Goal: Task Accomplishment & Management: Manage account settings

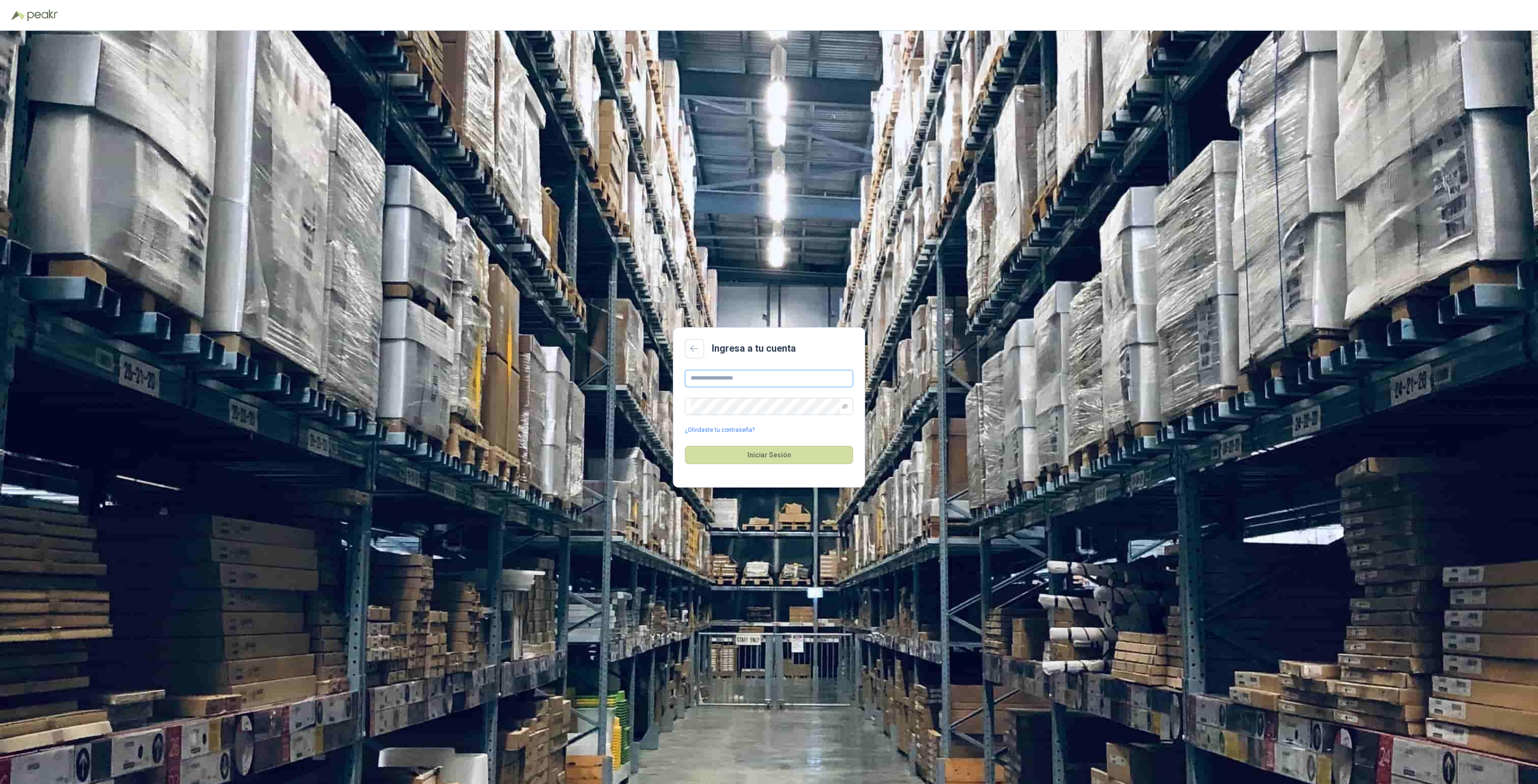
click at [802, 380] on input "text" at bounding box center [769, 379] width 168 height 17
click at [532, 411] on div "Ingresa a tu cuenta ¿Olvidaste tu contraseña? Iniciar Sesión" at bounding box center [769, 408] width 1538 height 754
click at [743, 374] on input "text" at bounding box center [769, 379] width 168 height 17
type input "**********"
click at [742, 428] on link "¿Olvidaste tu contraseña?" at bounding box center [720, 430] width 70 height 9
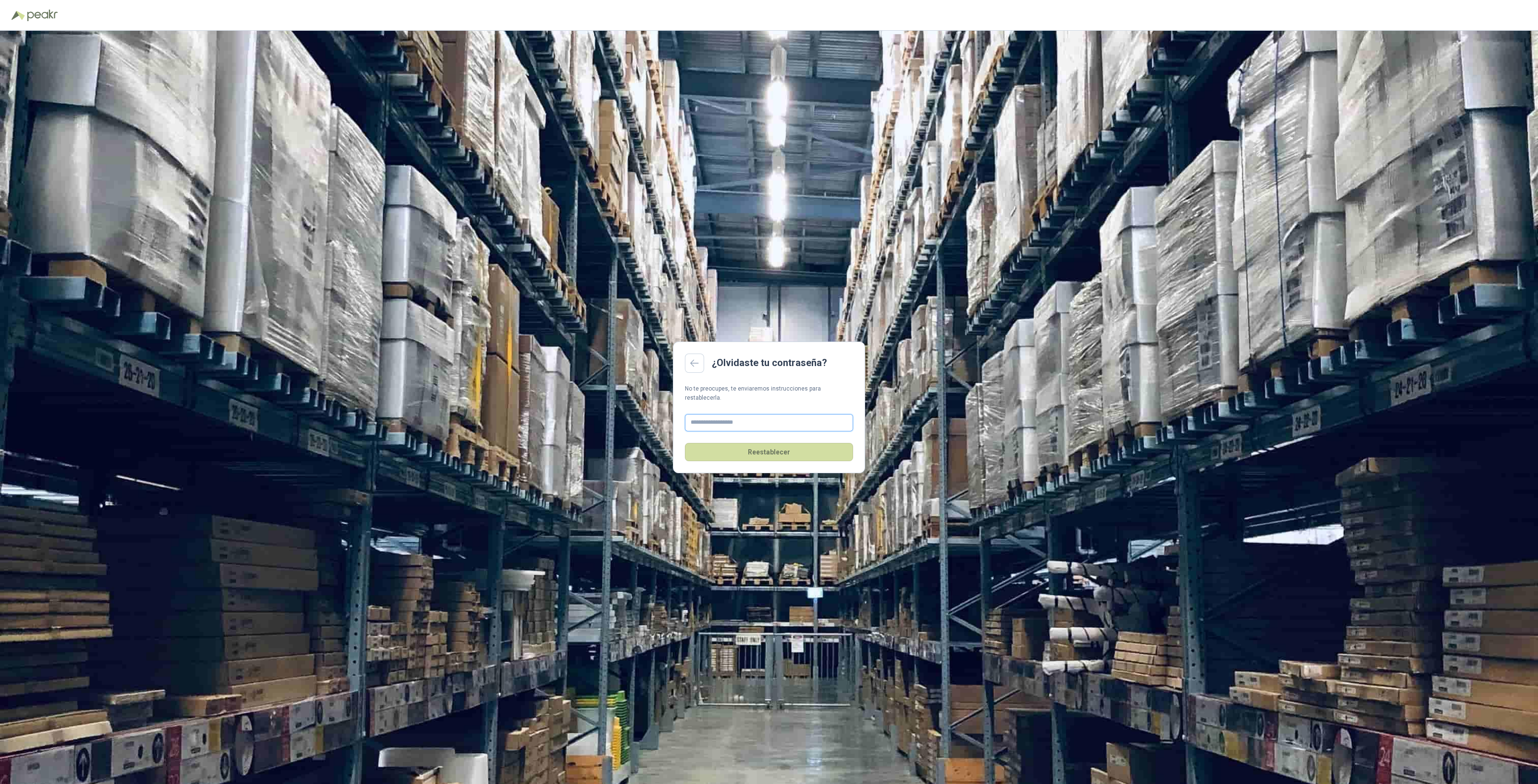
click at [716, 416] on input "text" at bounding box center [769, 422] width 168 height 17
type input "**********"
click at [771, 448] on button "Reestablecer" at bounding box center [769, 452] width 168 height 18
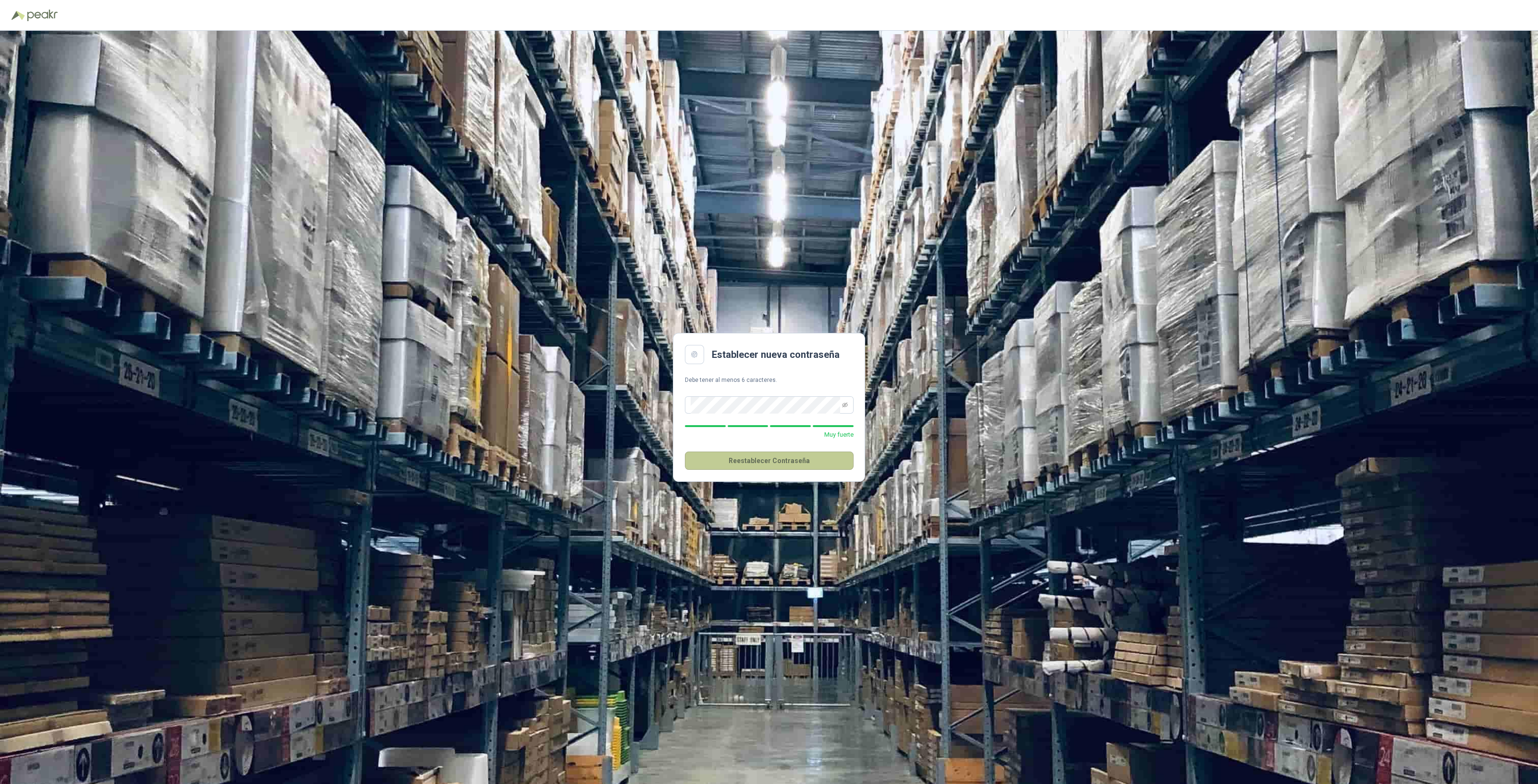
click at [807, 462] on button "Reestablecer Contraseña" at bounding box center [769, 461] width 168 height 18
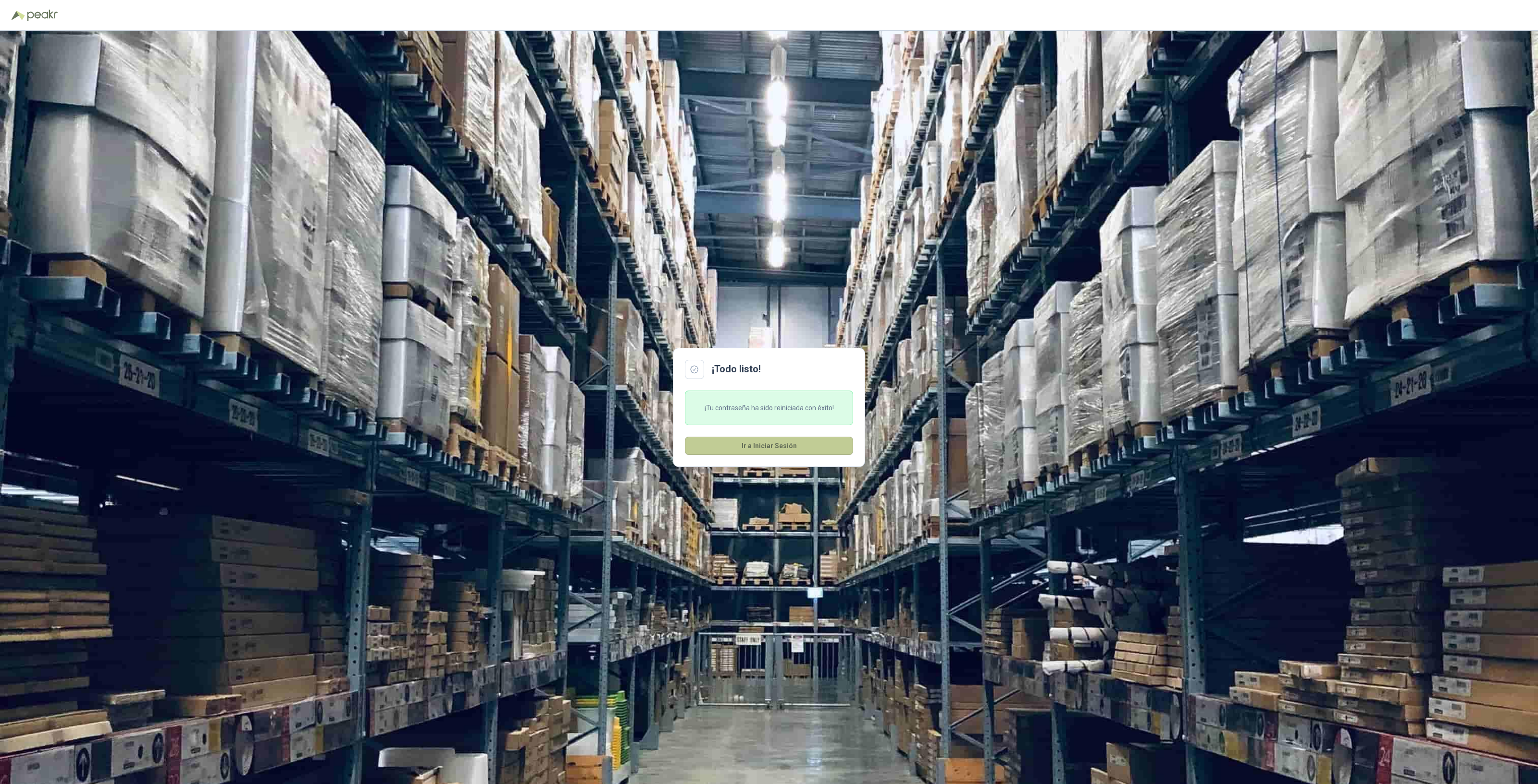
click at [768, 453] on button "Ir a Iniciar Sesión" at bounding box center [769, 446] width 168 height 18
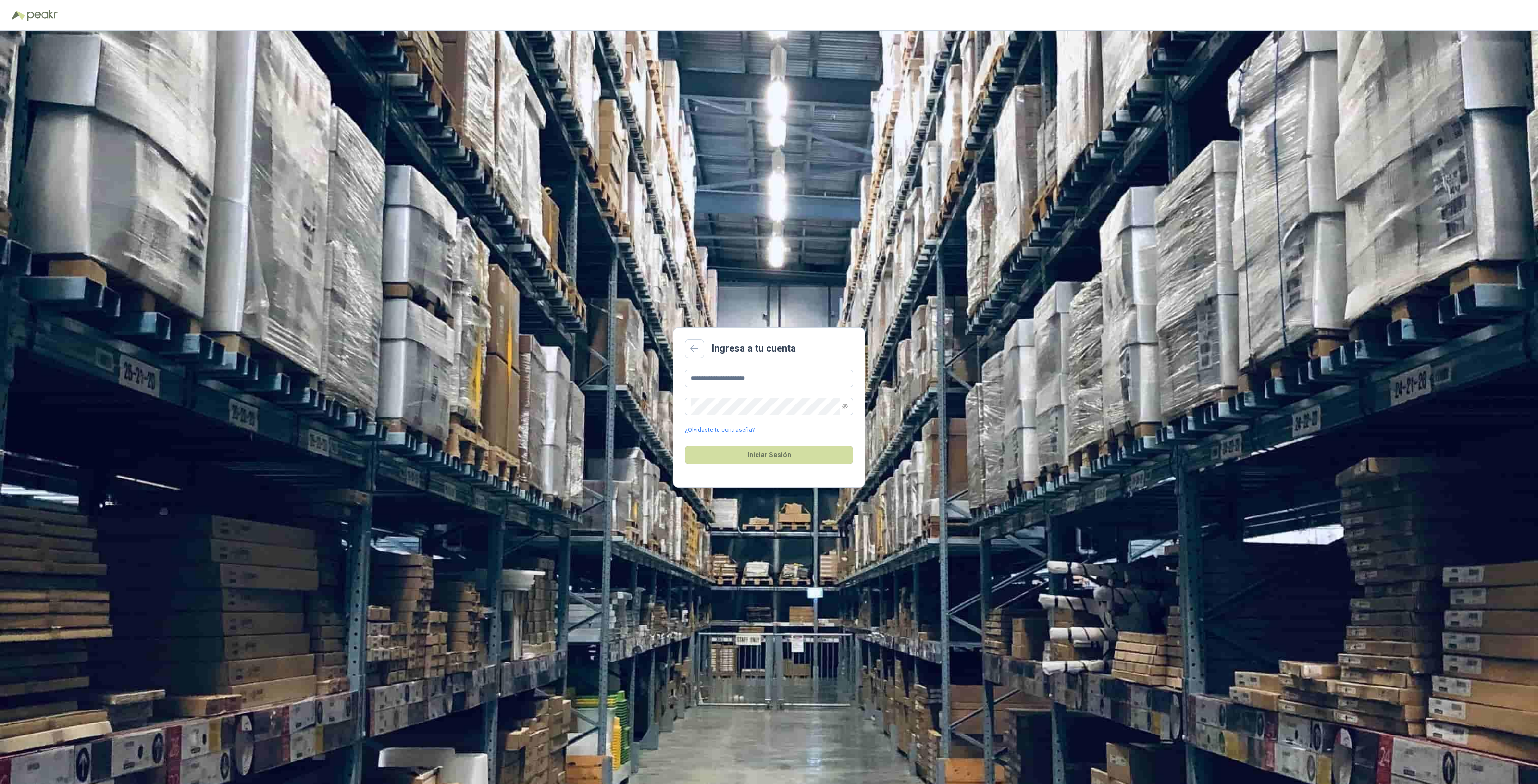
click at [768, 453] on button "Iniciar Sesión" at bounding box center [769, 455] width 168 height 18
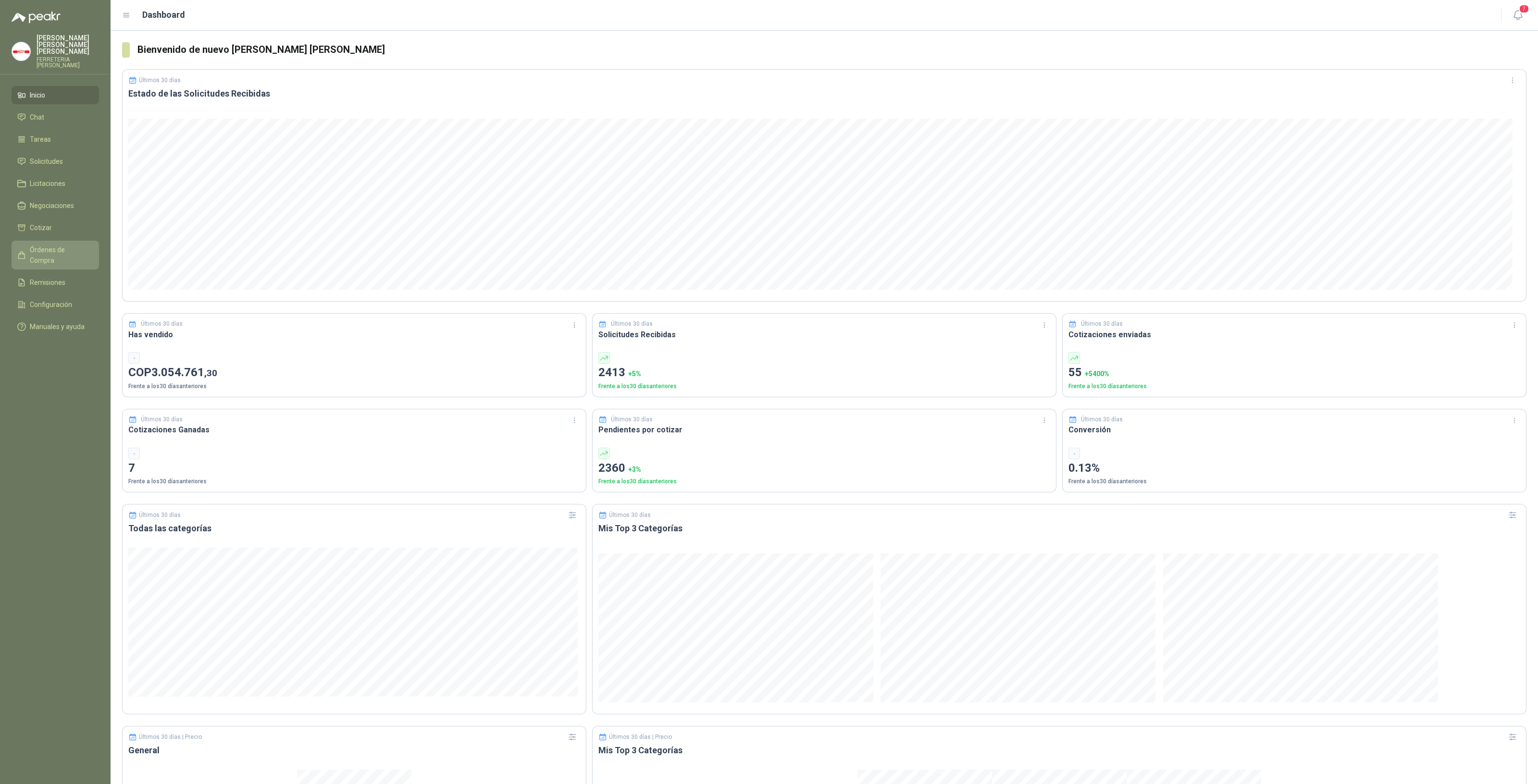
click at [71, 244] on span "Órdenes de Compra" at bounding box center [60, 255] width 60 height 21
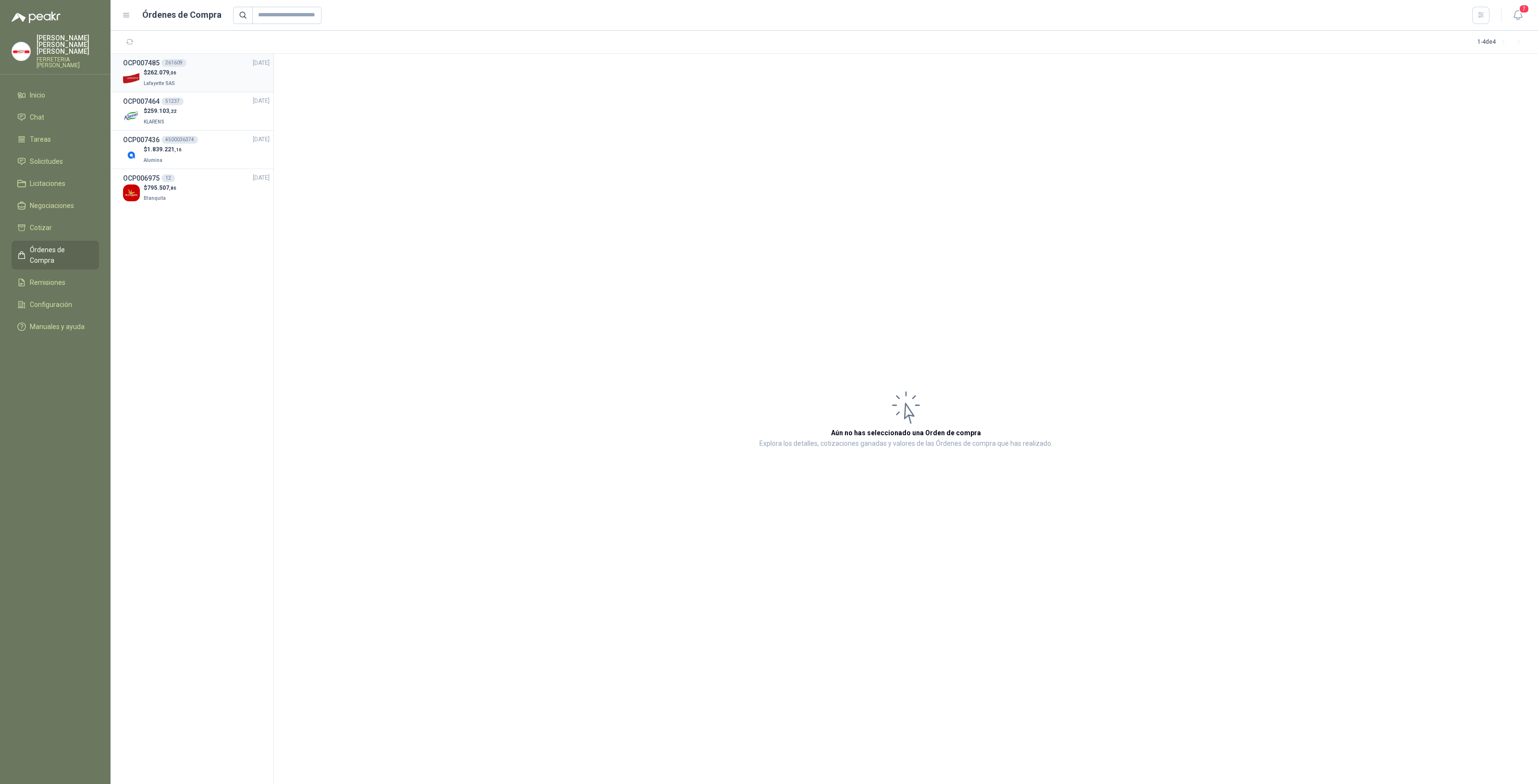
click at [176, 70] on span ",06" at bounding box center [173, 72] width 7 height 5
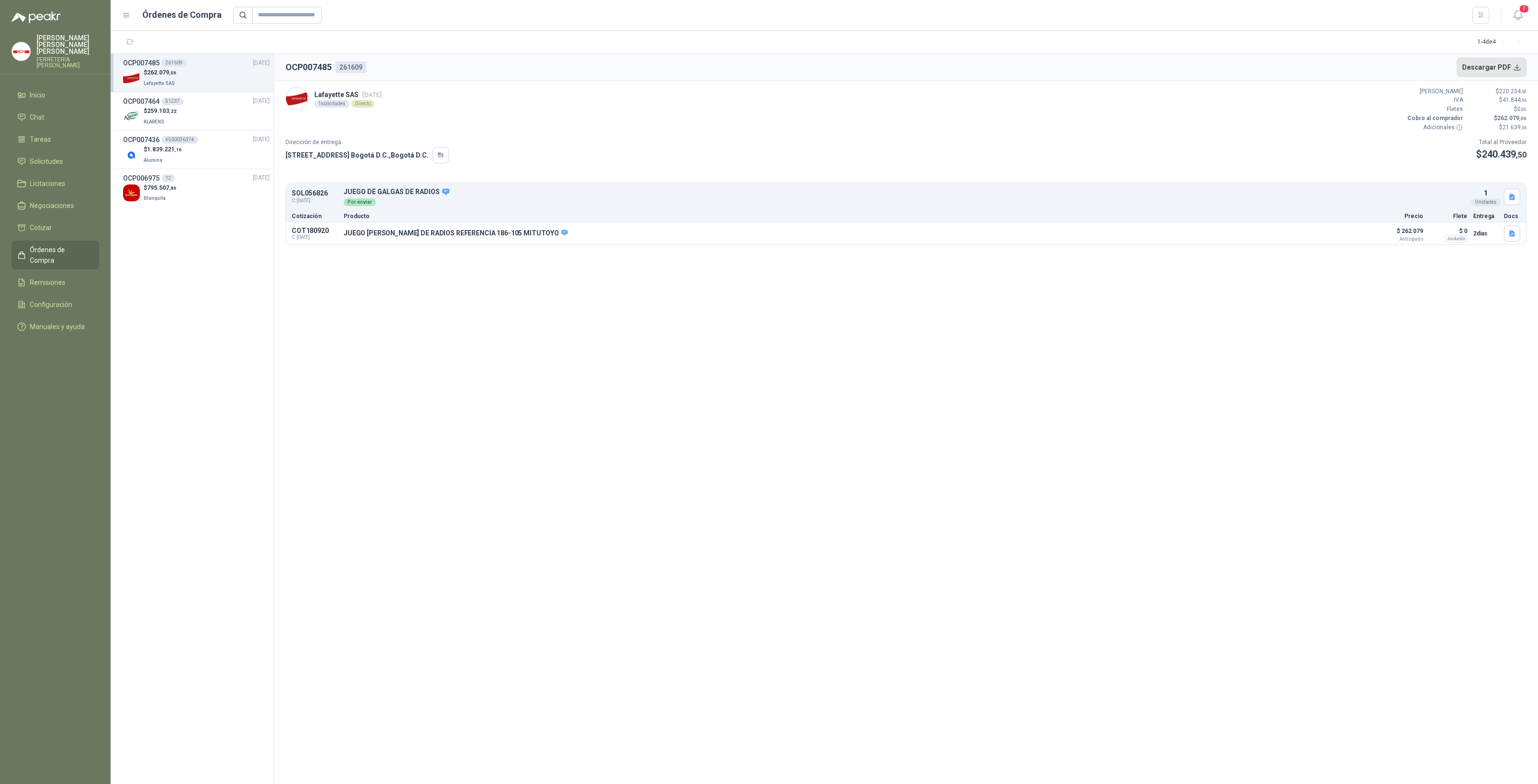
click at [1479, 65] on button "Descargar PDF" at bounding box center [1491, 67] width 70 height 19
click at [136, 127] on li "OCP007464 51237 18/09/25 $ 259.103 ,22 KLARENS" at bounding box center [192, 111] width 163 height 38
